Goal: Task Accomplishment & Management: Complete application form

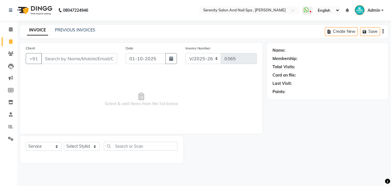
select select "433"
select select "service"
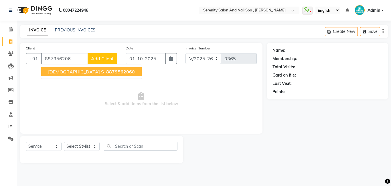
click at [106, 71] on span "887956206" at bounding box center [119, 72] width 26 height 6
type input "8879562060"
select select "1: Object"
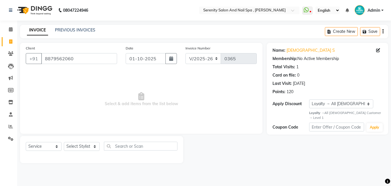
click at [86, 71] on span "Select & add items from the list below" at bounding box center [141, 99] width 231 height 57
click at [95, 148] on select "Select Stylist Poonam REEMA Tejaswini Jadhav Trupti Chavan" at bounding box center [82, 146] width 36 height 9
select select "89716"
click at [64, 142] on select "Select Stylist Poonam REEMA Tejaswini Jadhav Trupti Chavan" at bounding box center [82, 146] width 36 height 9
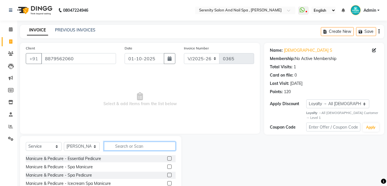
click at [122, 147] on input "text" at bounding box center [140, 146] width 72 height 9
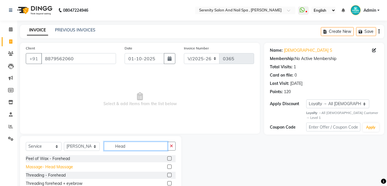
type input "Head"
click at [72, 167] on div "Massage- Head Massage" at bounding box center [49, 167] width 47 height 6
checkbox input "false"
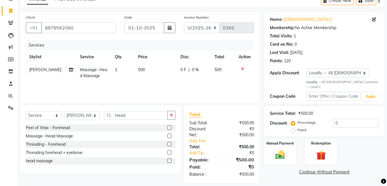
scroll to position [37, 0]
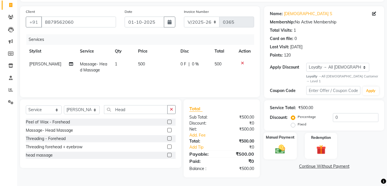
click at [281, 144] on img at bounding box center [280, 149] width 16 height 11
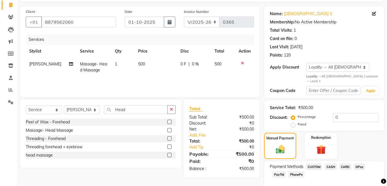
click at [342, 164] on span "CARD" at bounding box center [345, 167] width 12 height 7
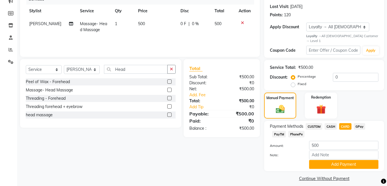
scroll to position [78, 0]
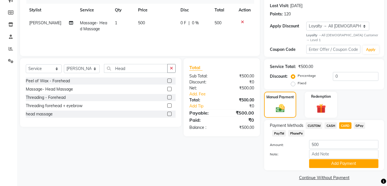
click at [344, 164] on div "Payment Methods CUSTOM CASH CARD GPay PayTM PhonePe Amount: 500 Note: Add Payme…" at bounding box center [324, 145] width 120 height 50
click at [344, 161] on button "Add Payment" at bounding box center [343, 163] width 69 height 9
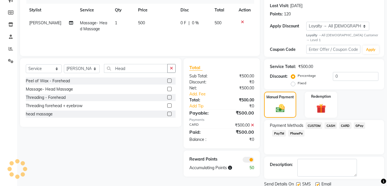
scroll to position [94, 0]
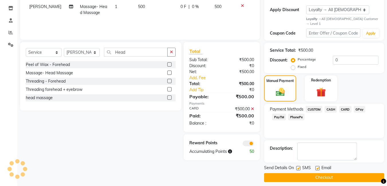
click at [336, 174] on button "Checkout" at bounding box center [324, 178] width 120 height 9
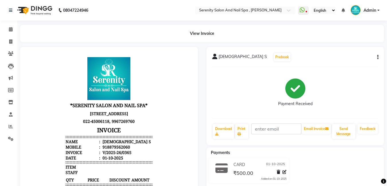
select select "service"
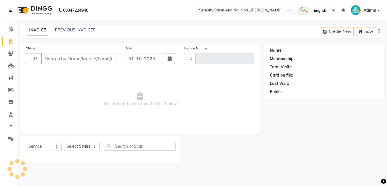
type input "0366"
select select "433"
click at [55, 58] on input "Client" at bounding box center [79, 58] width 76 height 11
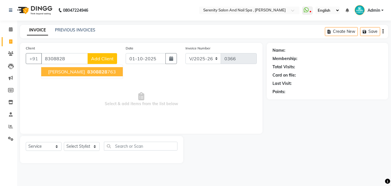
click at [68, 73] on span "jayshree patil" at bounding box center [66, 72] width 37 height 6
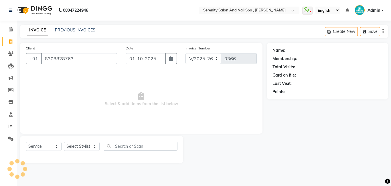
type input "8308828763"
select select "1: Object"
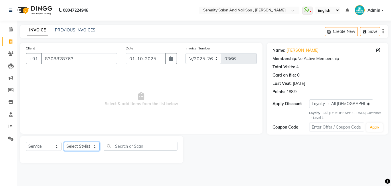
click at [88, 146] on select "Select Stylist Poonam REEMA Tejaswini Jadhav Trupti Chavan" at bounding box center [82, 146] width 36 height 9
select select "69659"
click at [64, 142] on select "Select Stylist Poonam REEMA Tejaswini Jadhav Trupti Chavan" at bounding box center [82, 146] width 36 height 9
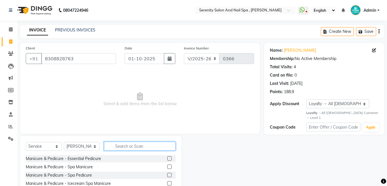
click at [124, 146] on input "text" at bounding box center [140, 146] width 72 height 9
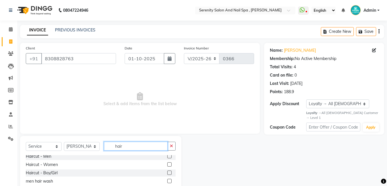
scroll to position [29, 0]
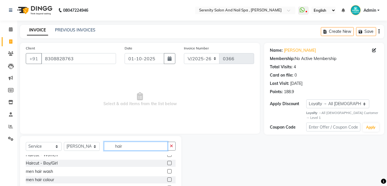
type input "hair"
click at [167, 163] on label at bounding box center [169, 163] width 4 height 4
click at [167, 163] on input "checkbox" at bounding box center [169, 164] width 4 height 4
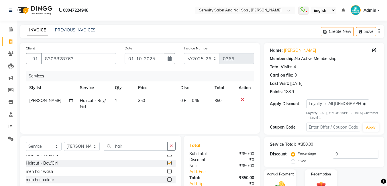
checkbox input "false"
click at [96, 147] on select "Select Stylist Poonam REEMA Tejaswini Jadhav Trupti Chavan" at bounding box center [82, 146] width 36 height 9
select select "89716"
click at [64, 142] on select "Select Stylist Poonam REEMA Tejaswini Jadhav Trupti Chavan" at bounding box center [82, 146] width 36 height 9
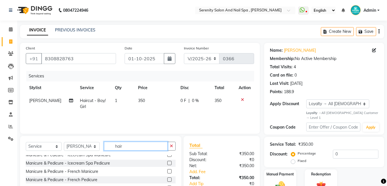
click at [136, 147] on input "hair" at bounding box center [136, 146] width 64 height 9
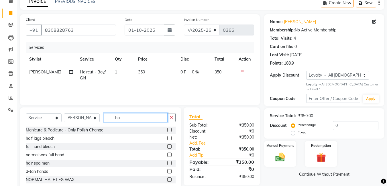
type input "h"
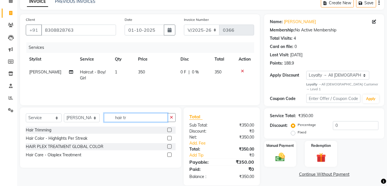
type input "hair tr"
click at [170, 129] on label at bounding box center [169, 130] width 4 height 4
click at [170, 129] on input "checkbox" at bounding box center [169, 131] width 4 height 4
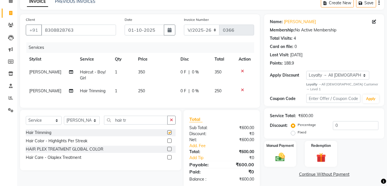
checkbox input "false"
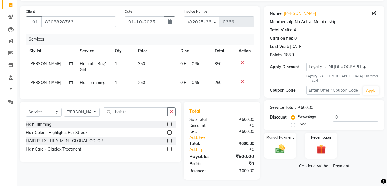
scroll to position [44, 0]
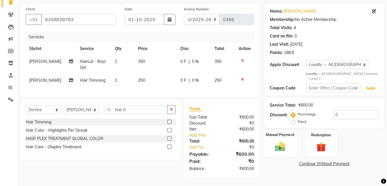
click at [278, 141] on img at bounding box center [280, 146] width 16 height 11
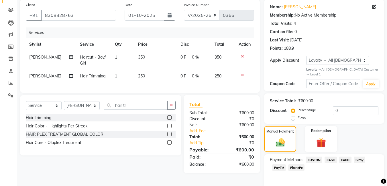
click at [331, 157] on span "CASH" at bounding box center [330, 160] width 12 height 7
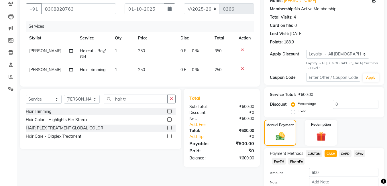
scroll to position [78, 0]
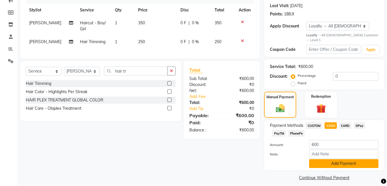
click at [330, 159] on button "Add Payment" at bounding box center [343, 163] width 69 height 9
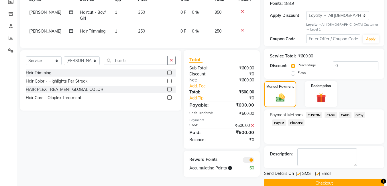
scroll to position [94, 0]
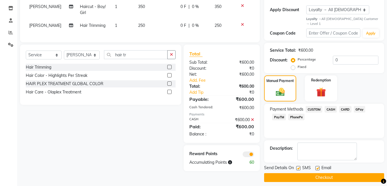
click at [323, 174] on button "Checkout" at bounding box center [324, 178] width 120 height 9
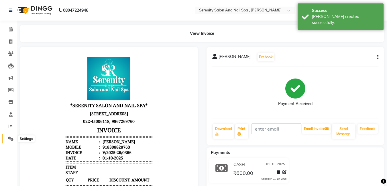
click at [13, 140] on icon at bounding box center [10, 139] width 5 height 4
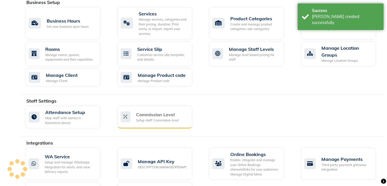
scroll to position [298, 0]
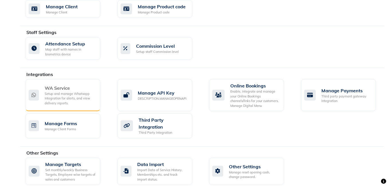
click at [82, 85] on div "WA Service" at bounding box center [70, 88] width 51 height 7
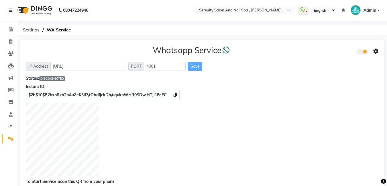
click at [58, 78] on span "DISCONNECTED" at bounding box center [52, 78] width 26 height 5
click at [61, 78] on span "DISCONNECTED" at bounding box center [52, 78] width 26 height 5
click at [58, 79] on span "DISCONNECTED" at bounding box center [52, 78] width 26 height 5
click at [306, 11] on icon at bounding box center [306, 12] width 2 height 3
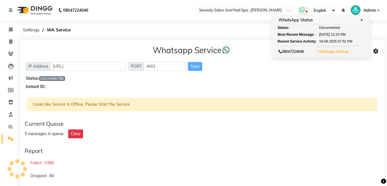
click at [346, 51] on link "Whatsapp Settings" at bounding box center [333, 52] width 31 height 4
click at [336, 72] on div "Whatsapp Service IP Address http://localhost PORT 4001 Save Status: DISCONNECTE…" at bounding box center [202, 68] width 364 height 56
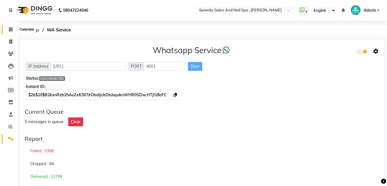
click at [9, 29] on icon at bounding box center [11, 29] width 4 height 4
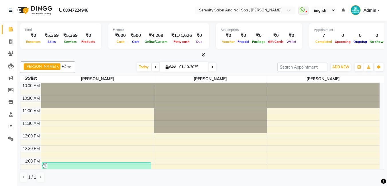
click at [64, 68] on span at bounding box center [69, 67] width 11 height 11
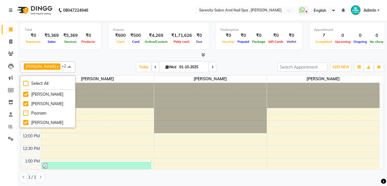
click at [87, 49] on div "Total ₹0 Expenses ₹5,369 Sales ₹5,369 Services ₹0 Products" at bounding box center [60, 36] width 81 height 26
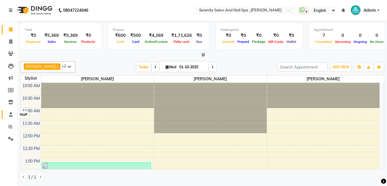
click at [10, 116] on icon at bounding box center [11, 115] width 4 height 4
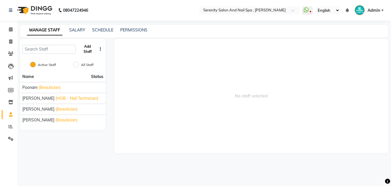
click at [96, 49] on button "Add Staff" at bounding box center [87, 49] width 19 height 15
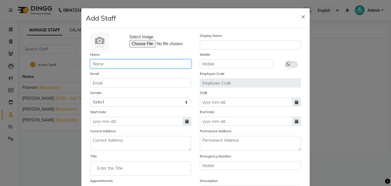
click at [123, 62] on input "text" at bounding box center [140, 64] width 101 height 9
type input "s"
type input "[PERSON_NAME]"
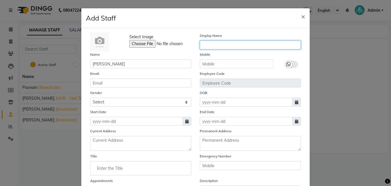
click at [214, 48] on input "text" at bounding box center [250, 45] width 101 height 9
type input "savita nailtech."
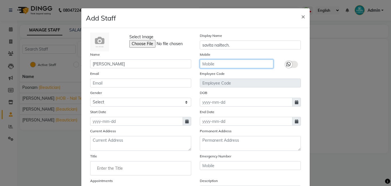
click at [229, 66] on input "text" at bounding box center [237, 64] width 74 height 9
type input "8454079265"
click at [207, 112] on label "End Date" at bounding box center [207, 112] width 15 height 5
click at [217, 110] on div "End Date" at bounding box center [251, 117] width 110 height 17
click at [214, 111] on div "End Date" at bounding box center [251, 117] width 110 height 17
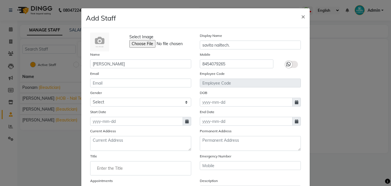
click at [214, 111] on div "End Date" at bounding box center [251, 117] width 110 height 17
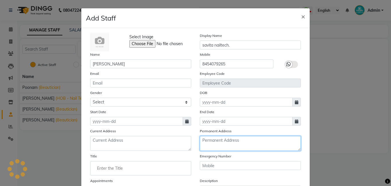
click at [238, 139] on textarea at bounding box center [250, 143] width 101 height 15
type textarea "a"
click at [238, 139] on textarea at bounding box center [250, 143] width 101 height 15
type textarea "a"
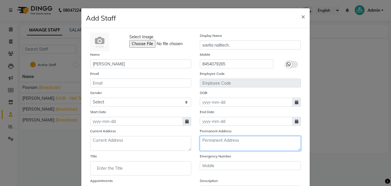
type textarea "a"
type textarea "a,"
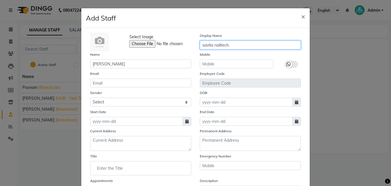
type input "savita nailtech,"
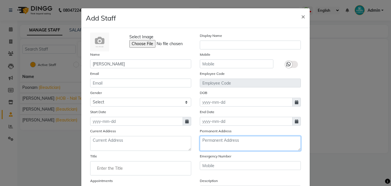
click at [230, 141] on textarea at bounding box center [250, 143] width 101 height 15
type textarea "s"
click at [324, 111] on ngb-modal-window "Add Staff × Select Image Display Name Name [PERSON_NAME] Mobile Email Employee …" at bounding box center [195, 93] width 391 height 186
click at [246, 143] on textarea "a,102,sagardeep billu" at bounding box center [250, 143] width 101 height 15
type textarea "a"
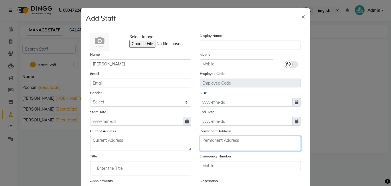
click at [253, 144] on textarea at bounding box center [250, 143] width 101 height 15
click at [246, 143] on textarea "koperkhirane" at bounding box center [250, 143] width 101 height 15
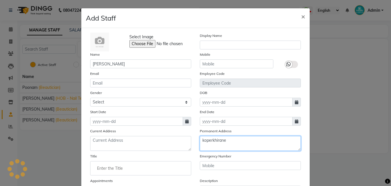
click at [246, 143] on textarea "koperkhirane" at bounding box center [250, 143] width 101 height 15
click at [215, 146] on textarea "koperkhirane" at bounding box center [250, 143] width 101 height 15
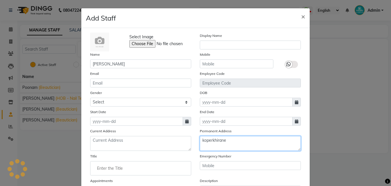
click at [215, 146] on textarea "koperkhirane" at bounding box center [250, 143] width 101 height 15
click at [216, 148] on textarea "koperkhirane" at bounding box center [250, 143] width 101 height 15
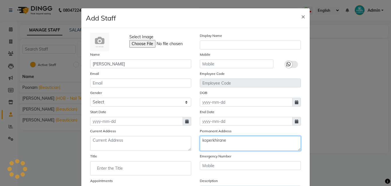
click at [231, 144] on textarea "koperkhirane" at bounding box center [250, 143] width 101 height 15
click at [200, 141] on textarea "koperkhirane sec20,navi mumbai" at bounding box center [250, 143] width 101 height 15
click at [203, 141] on textarea "a,[PERSON_NAME] bkoperkhirane sec20,navi mumbai" at bounding box center [250, 143] width 101 height 15
click at [234, 141] on textarea "a,102 [PERSON_NAME] bkoperkhirane sec20,navi mumbai" at bounding box center [250, 143] width 101 height 15
drag, startPoint x: 216, startPoint y: 148, endPoint x: 219, endPoint y: 146, distance: 3.6
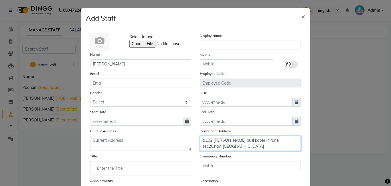
click at [217, 147] on textarea "a,102 [PERSON_NAME] buill koperkhirane sec20,navi [GEOGRAPHIC_DATA]" at bounding box center [250, 143] width 101 height 15
type textarea "a,102 [PERSON_NAME] buill koperkhirane sec20,navi [GEOGRAPHIC_DATA]"
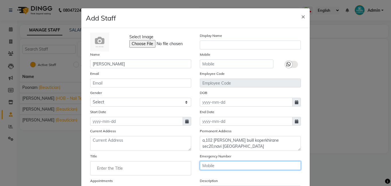
click at [204, 166] on input "text" at bounding box center [250, 165] width 101 height 9
type input "4"
type input "8454079265"
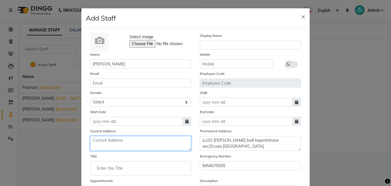
click at [96, 140] on textarea at bounding box center [140, 143] width 101 height 15
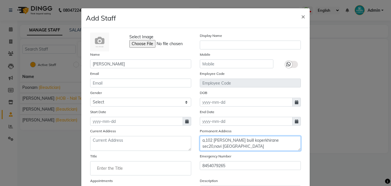
drag, startPoint x: 200, startPoint y: 139, endPoint x: 259, endPoint y: 146, distance: 59.1
click at [256, 146] on textarea "a,102 [PERSON_NAME] buill koperkhirane sec20,navi [GEOGRAPHIC_DATA]" at bounding box center [250, 143] width 101 height 15
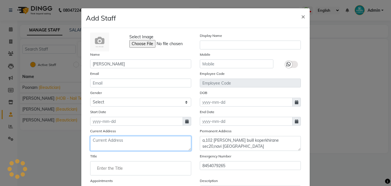
click at [109, 142] on textarea at bounding box center [140, 143] width 101 height 15
paste textarea "a,102 [PERSON_NAME] buill koperkhirane sec20,navi [GEOGRAPHIC_DATA]"
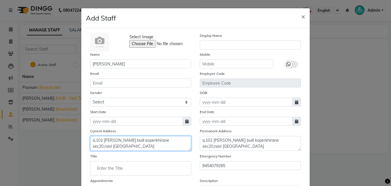
type textarea "a,102 [PERSON_NAME] buill koperkhirane sec20,navi [GEOGRAPHIC_DATA]"
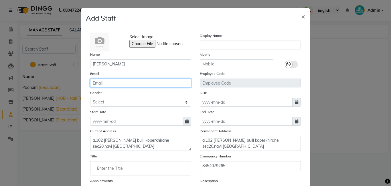
click at [105, 83] on input "email" at bounding box center [140, 83] width 101 height 9
type input "[EMAIL_ADDRESS][DOMAIN_NAME]"
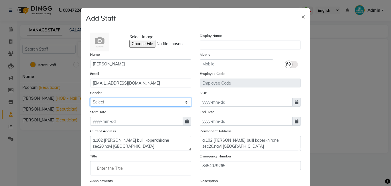
click at [100, 100] on select "Select [DEMOGRAPHIC_DATA] [DEMOGRAPHIC_DATA] Other Prefer Not To Say" at bounding box center [140, 102] width 101 height 9
select select "[DEMOGRAPHIC_DATA]"
click at [90, 98] on select "Select [DEMOGRAPHIC_DATA] [DEMOGRAPHIC_DATA] Other Prefer Not To Say" at bounding box center [140, 102] width 101 height 9
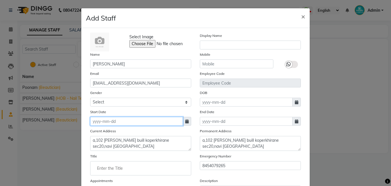
click at [103, 123] on input at bounding box center [136, 121] width 93 height 9
select select "10"
select select "2025"
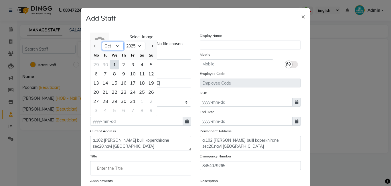
click at [116, 47] on select "Jan Feb Mar Apr May Jun [DATE] Aug Sep Oct Nov Dec" at bounding box center [113, 46] width 22 height 9
select select "2"
click at [102, 42] on select "Jan Feb Mar Apr May Jun [DATE] Aug Sep Oct Nov Dec" at bounding box center [113, 46] width 22 height 9
click at [149, 66] on div "2" at bounding box center [151, 64] width 9 height 9
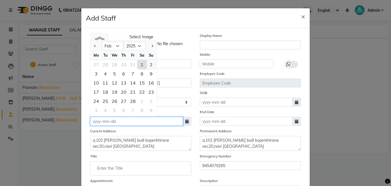
type input "[DATE]"
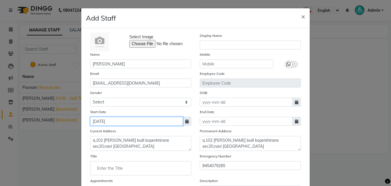
click at [117, 121] on input "[DATE]" at bounding box center [136, 121] width 93 height 9
select select "2"
select select "2025"
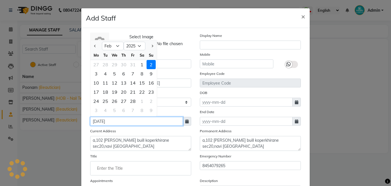
click at [117, 121] on input "[DATE]" at bounding box center [136, 121] width 93 height 9
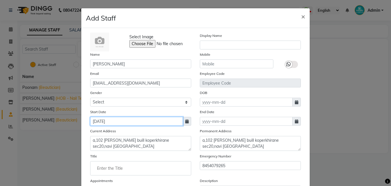
click at [107, 121] on input "[DATE]" at bounding box center [136, 121] width 93 height 9
type input "[DATE]"
select select "2"
select select "2092"
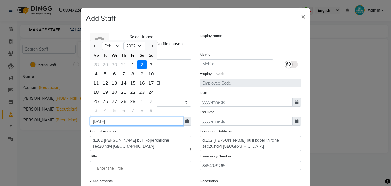
click at [115, 121] on input "[DATE]" at bounding box center [136, 121] width 93 height 9
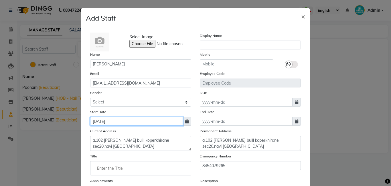
type input "[DATE]"
click at [119, 169] on input "Enter the Title" at bounding box center [141, 168] width 96 height 11
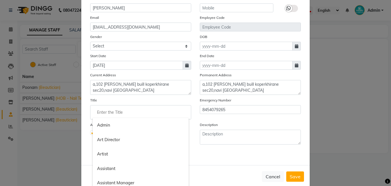
scroll to position [66, 0]
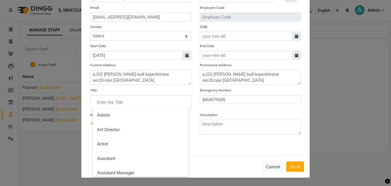
click at [212, 115] on div at bounding box center [195, 93] width 391 height 186
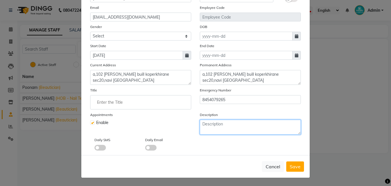
click at [212, 128] on textarea at bounding box center [250, 127] width 101 height 15
click at [223, 130] on textarea at bounding box center [250, 127] width 101 height 15
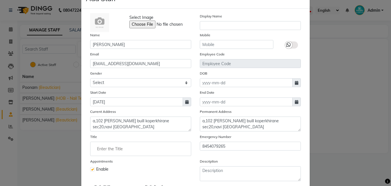
scroll to position [0, 0]
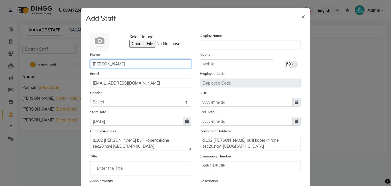
drag, startPoint x: 112, startPoint y: 65, endPoint x: 119, endPoint y: 61, distance: 7.9
click at [112, 64] on input "[PERSON_NAME]" at bounding box center [140, 64] width 101 height 9
click at [105, 64] on input "Savita [PERSON_NAME]" at bounding box center [140, 64] width 101 height 9
drag, startPoint x: 110, startPoint y: 65, endPoint x: 106, endPoint y: 64, distance: 4.0
click at [106, 64] on input "Savita [PERSON_NAME]" at bounding box center [140, 64] width 101 height 9
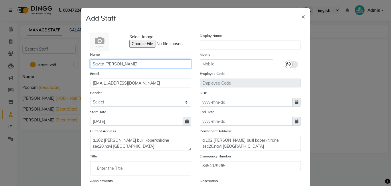
type input "Savita [PERSON_NAME]"
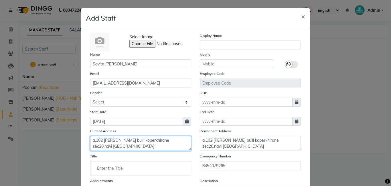
click at [109, 149] on textarea "a,102 [PERSON_NAME] buill koperkhirane sec20,navi [GEOGRAPHIC_DATA]" at bounding box center [140, 143] width 101 height 15
type textarea "a,102 [PERSON_NAME] buill koperkhirane sec20,navi mumbai pin-400901"
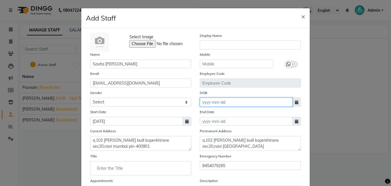
click at [214, 104] on input at bounding box center [246, 102] width 93 height 9
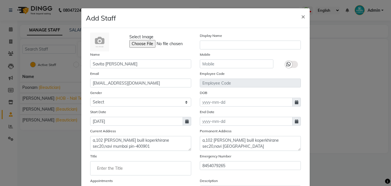
select select "10"
select select "2025"
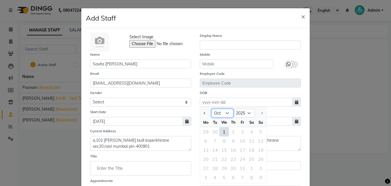
click at [224, 113] on select "Jan Feb Mar Apr May Jun [DATE] Aug Sep Oct" at bounding box center [223, 113] width 22 height 9
select select "2"
click at [212, 109] on select "Jan Feb Mar Apr May Jun [DATE] Aug Sep Oct" at bounding box center [223, 113] width 22 height 9
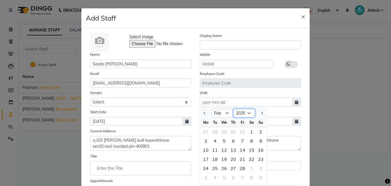
click at [248, 112] on select "1920 1921 1922 1923 1924 1925 1926 1927 1928 1929 1930 1931 1932 1933 1934 1935…" at bounding box center [244, 113] width 22 height 9
select select "1992"
click at [233, 109] on select "1920 1921 1922 1923 1924 1925 1926 1927 1928 1929 1930 1931 1932 1933 1934 1935…" at bounding box center [244, 113] width 22 height 9
click at [225, 112] on select "Jan Feb Mar Apr May Jun [DATE] Aug Sep Oct Nov Dec" at bounding box center [223, 113] width 22 height 9
click at [212, 109] on select "Jan Feb Mar Apr May Jun [DATE] Aug Sep Oct Nov Dec" at bounding box center [223, 113] width 22 height 9
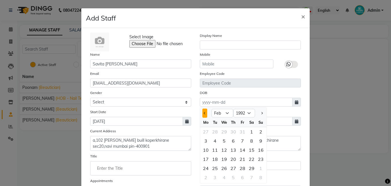
click at [202, 113] on button "Previous month" at bounding box center [204, 113] width 5 height 9
select select "1"
drag, startPoint x: 230, startPoint y: 133, endPoint x: 238, endPoint y: 130, distance: 9.1
click at [230, 133] on div "2" at bounding box center [233, 131] width 9 height 9
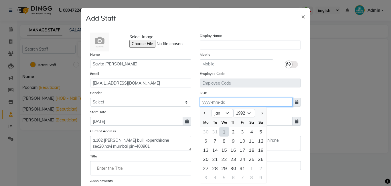
type input "[DATE]"
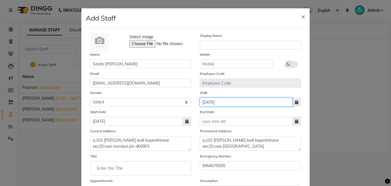
click at [211, 103] on input "[DATE]" at bounding box center [246, 102] width 93 height 9
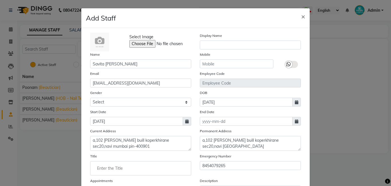
select select "1992"
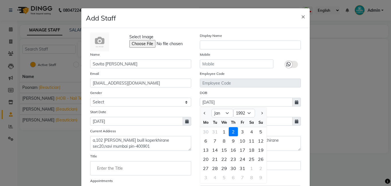
click at [231, 133] on div "2" at bounding box center [233, 131] width 9 height 9
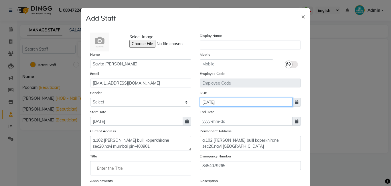
click at [205, 102] on input "[DATE]" at bounding box center [246, 102] width 93 height 9
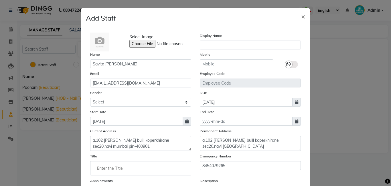
type input "[DATE]"
select select "2"
select select "1992"
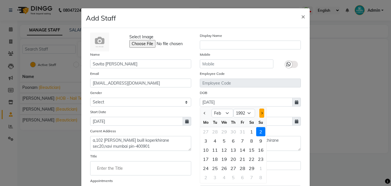
click at [260, 112] on button "Next month" at bounding box center [261, 113] width 5 height 9
select select "3"
click at [180, 153] on div "Select Image Display Name Name [PERSON_NAME] Mobile Email [EMAIL_ADDRESS][DOMAI…" at bounding box center [195, 125] width 219 height 184
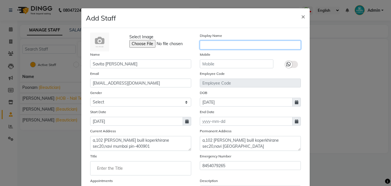
click at [206, 44] on input "text" at bounding box center [250, 45] width 101 height 9
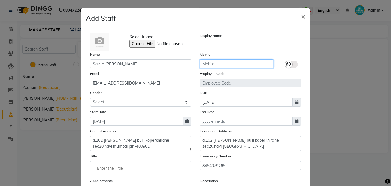
click at [206, 65] on input "text" at bounding box center [237, 64] width 74 height 9
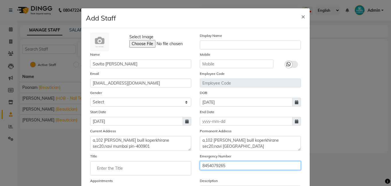
click at [202, 167] on input "8454079265" at bounding box center [250, 165] width 101 height 9
drag, startPoint x: 201, startPoint y: 166, endPoint x: 244, endPoint y: 167, distance: 43.2
click at [247, 165] on input "8454079265" at bounding box center [250, 165] width 101 height 9
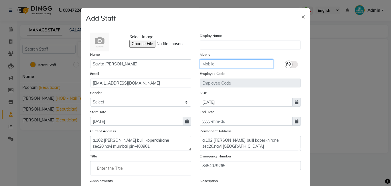
click at [209, 63] on input "text" at bounding box center [237, 64] width 74 height 9
paste input "8454079265"
type input "8454079265"
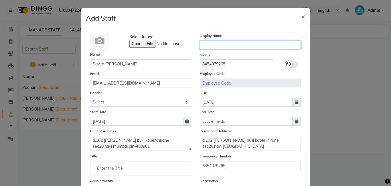
drag, startPoint x: 209, startPoint y: 49, endPoint x: 210, endPoint y: 42, distance: 7.6
click at [211, 45] on input "text" at bounding box center [250, 45] width 101 height 9
click at [207, 47] on input "text" at bounding box center [250, 45] width 101 height 9
type input "savita [PERSON_NAME]"
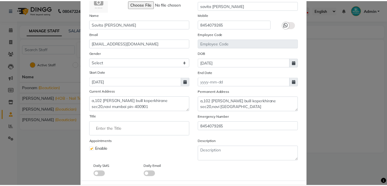
scroll to position [66, 0]
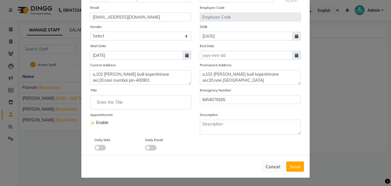
drag, startPoint x: 117, startPoint y: 103, endPoint x: 119, endPoint y: 99, distance: 4.8
click at [117, 103] on input "Enter the Title" at bounding box center [141, 102] width 96 height 11
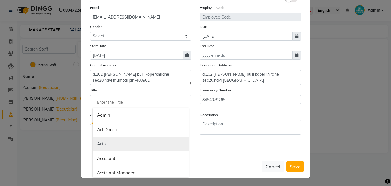
click at [100, 145] on link "Artist" at bounding box center [141, 144] width 96 height 15
type input "Artist"
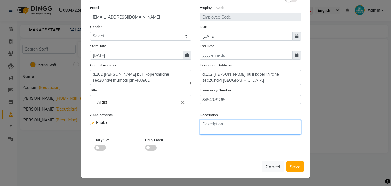
click at [213, 127] on textarea at bounding box center [250, 127] width 101 height 15
drag, startPoint x: 292, startPoint y: 166, endPoint x: 295, endPoint y: 165, distance: 3.3
click at [293, 166] on span "Save" at bounding box center [295, 167] width 11 height 6
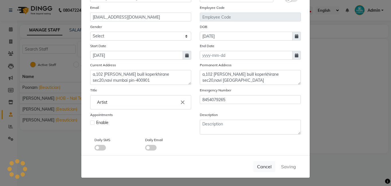
select select
checkbox input "false"
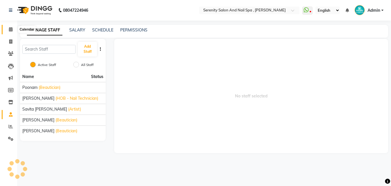
click at [10, 31] on span at bounding box center [11, 29] width 10 height 7
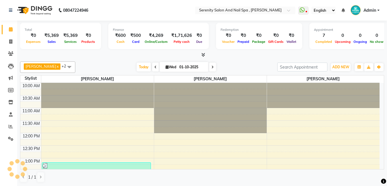
scroll to position [205, 0]
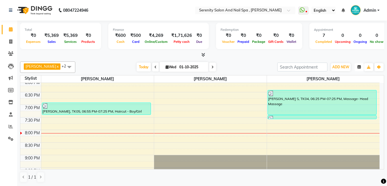
click at [358, 67] on icon "button" at bounding box center [358, 67] width 3 height 3
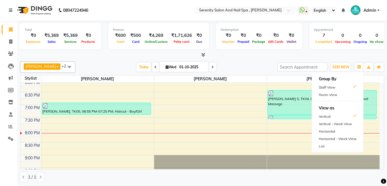
click at [64, 67] on span at bounding box center [69, 67] width 11 height 11
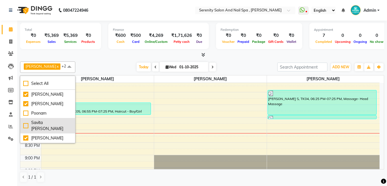
click at [24, 132] on div "Savita [PERSON_NAME]" at bounding box center [47, 126] width 49 height 12
checkbox input "true"
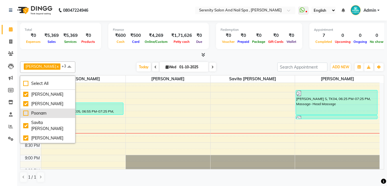
scroll to position [15, 0]
click at [236, 52] on div "Total ₹0 Expenses ₹5,369 Sales ₹5,369 Services ₹0 Products Finance ₹600 Cash ₹5…" at bounding box center [202, 40] width 364 height 38
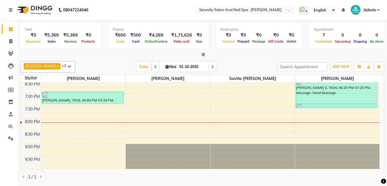
scroll to position [0, 0]
